Goal: Information Seeking & Learning: Learn about a topic

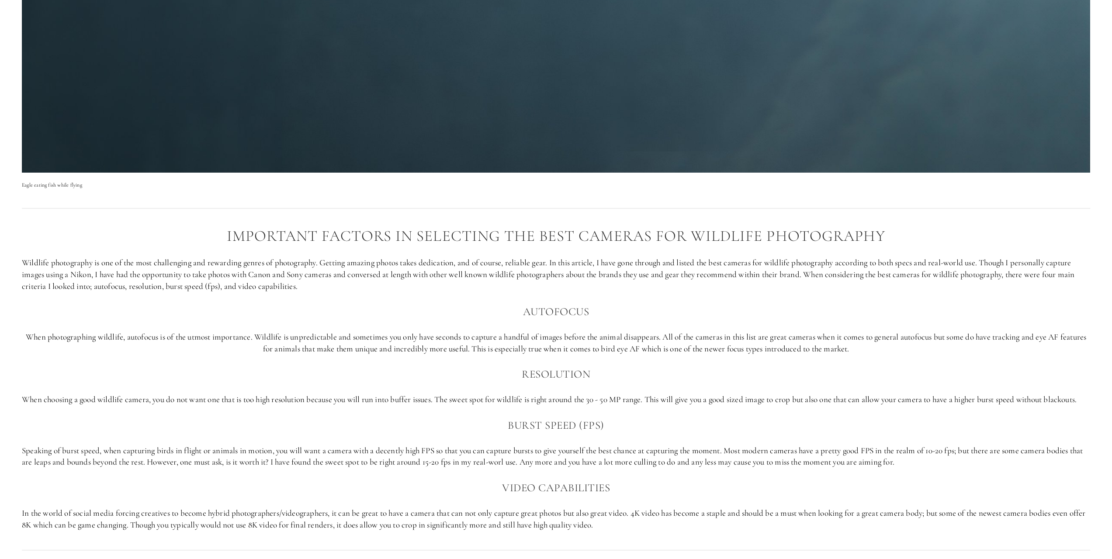
scroll to position [2883, 0]
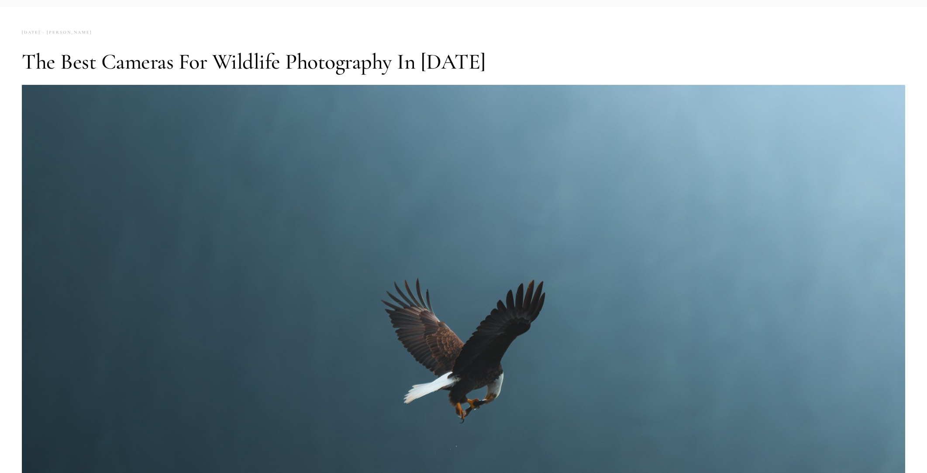
scroll to position [0, 0]
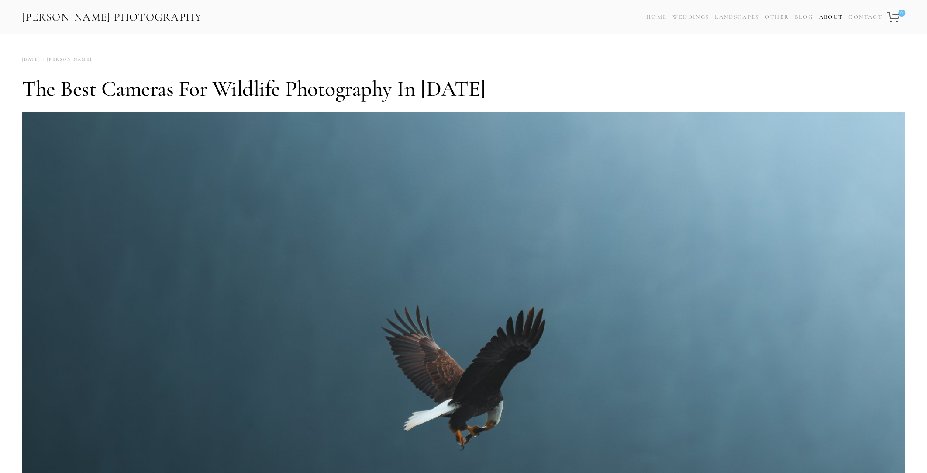
click at [834, 18] on link "About" at bounding box center [831, 17] width 24 height 13
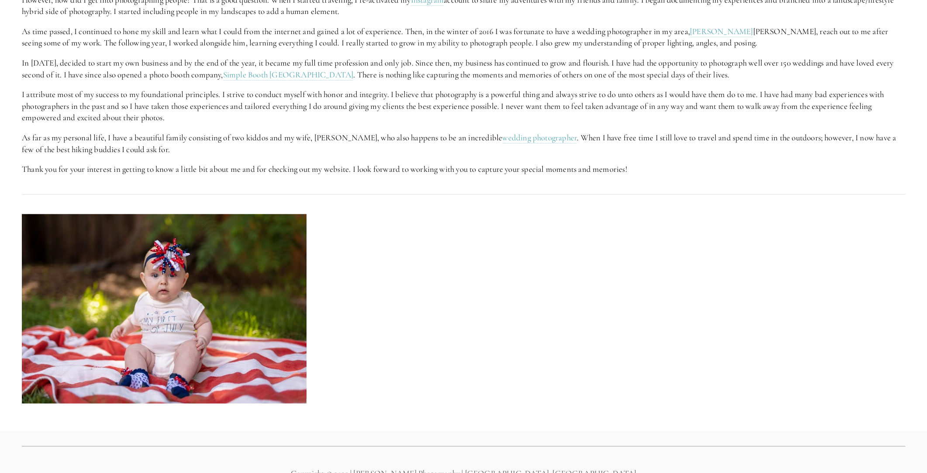
scroll to position [481, 0]
